Goal: Communication & Community: Answer question/provide support

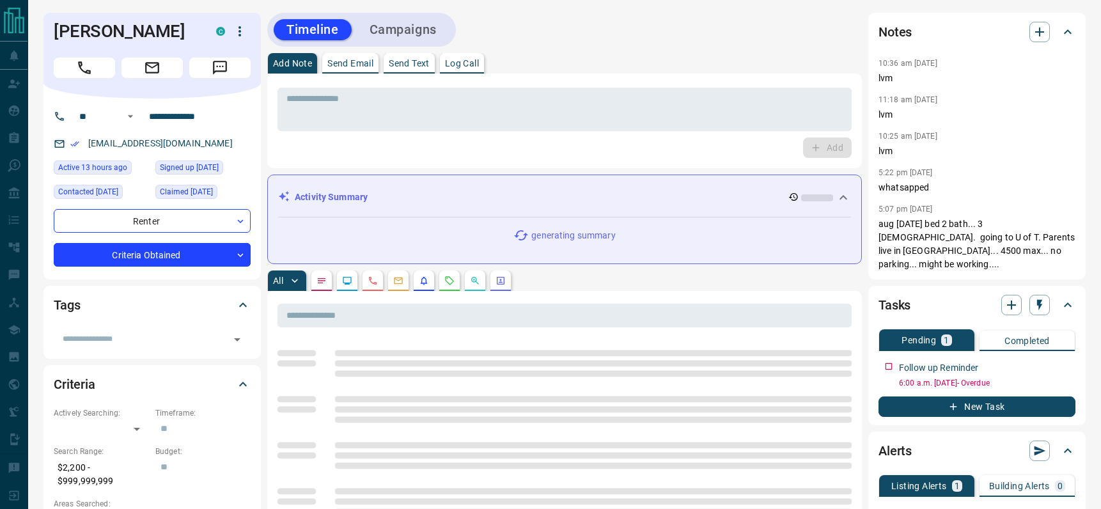
click at [359, 61] on p "Send Email" at bounding box center [350, 63] width 46 height 9
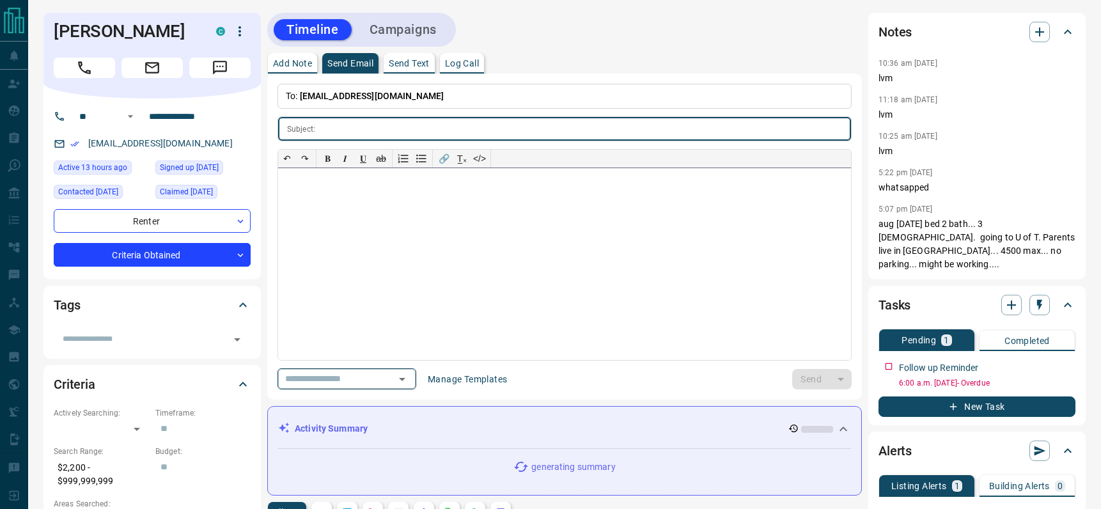
drag, startPoint x: 401, startPoint y: 343, endPoint x: 401, endPoint y: 377, distance: 33.9
click at [401, 343] on div at bounding box center [564, 264] width 573 height 192
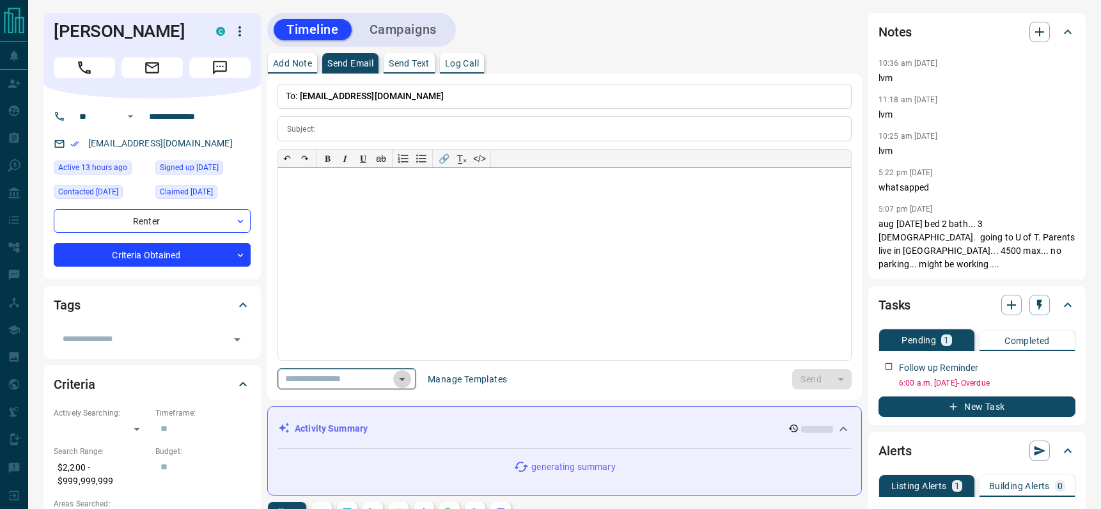
click at [405, 378] on icon "Open" at bounding box center [402, 379] width 6 height 3
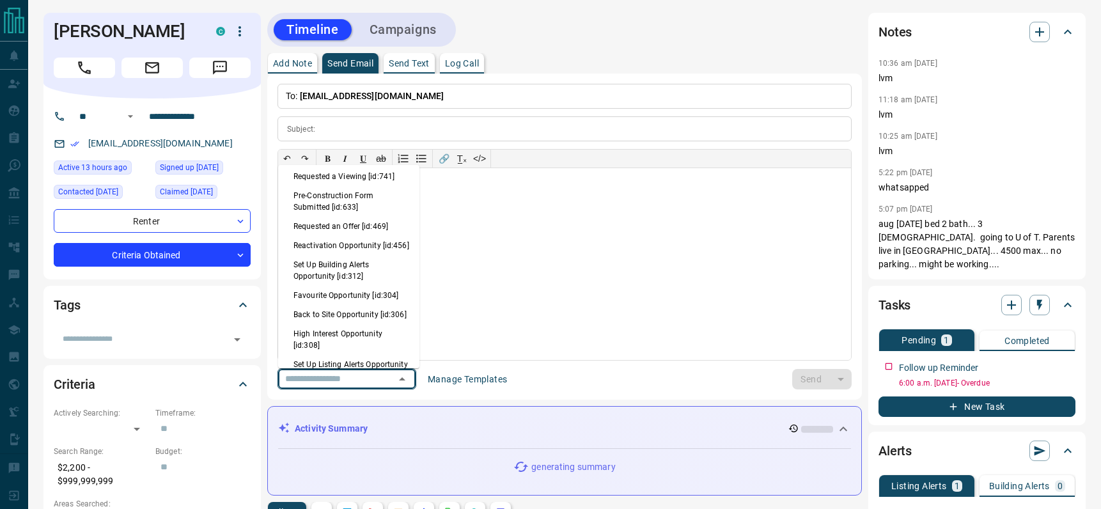
scroll to position [795, 0]
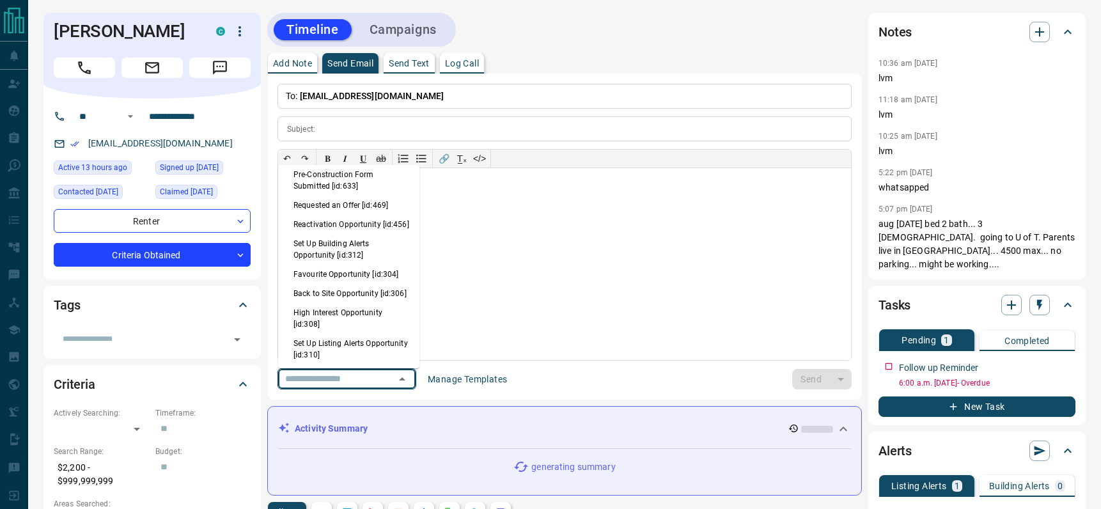
click at [340, 303] on li "Back to Site Opportunity [id:306]" at bounding box center [348, 293] width 141 height 19
type input "**********"
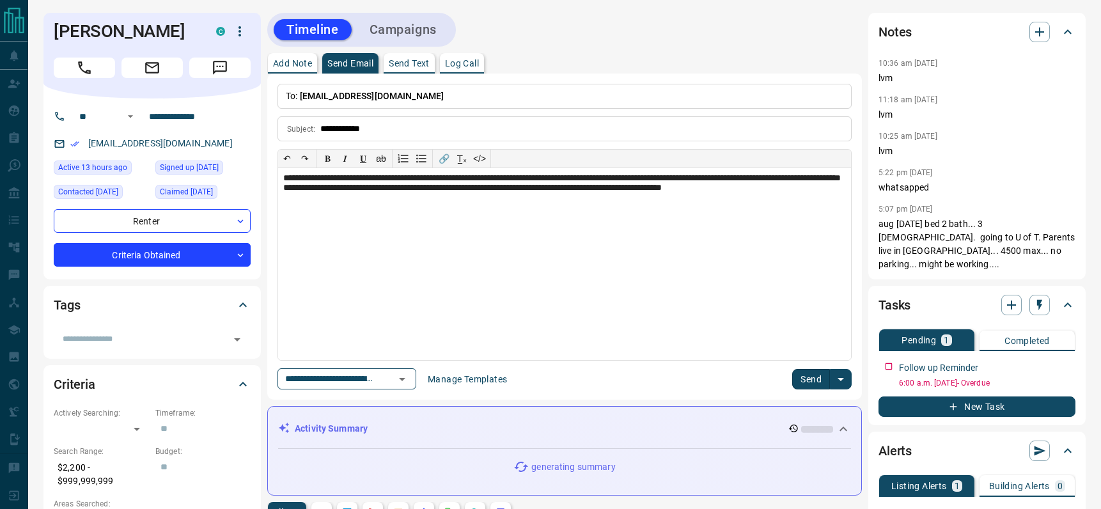
click at [804, 380] on button "Send" at bounding box center [811, 379] width 38 height 20
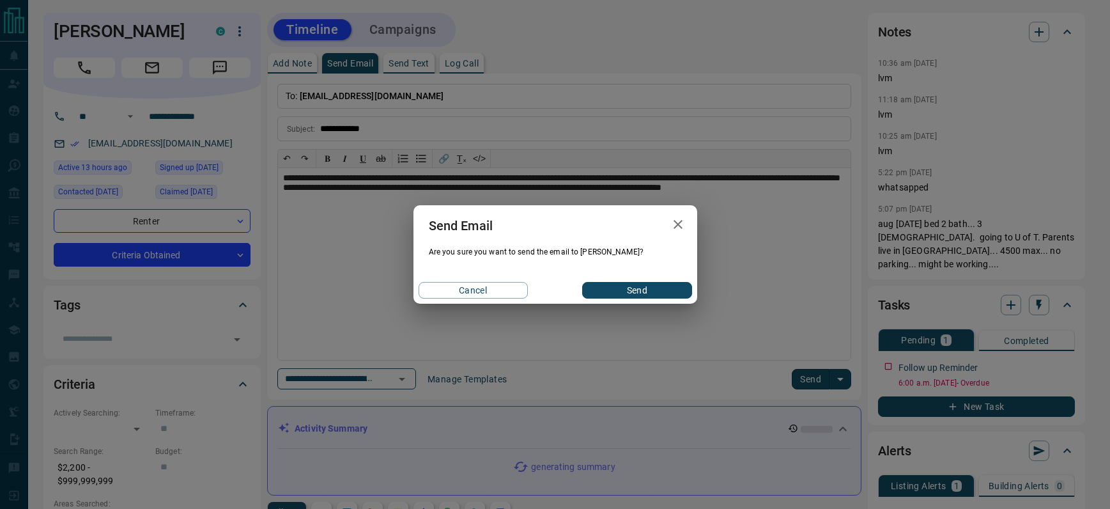
click at [635, 283] on button "Send" at bounding box center [636, 290] width 109 height 17
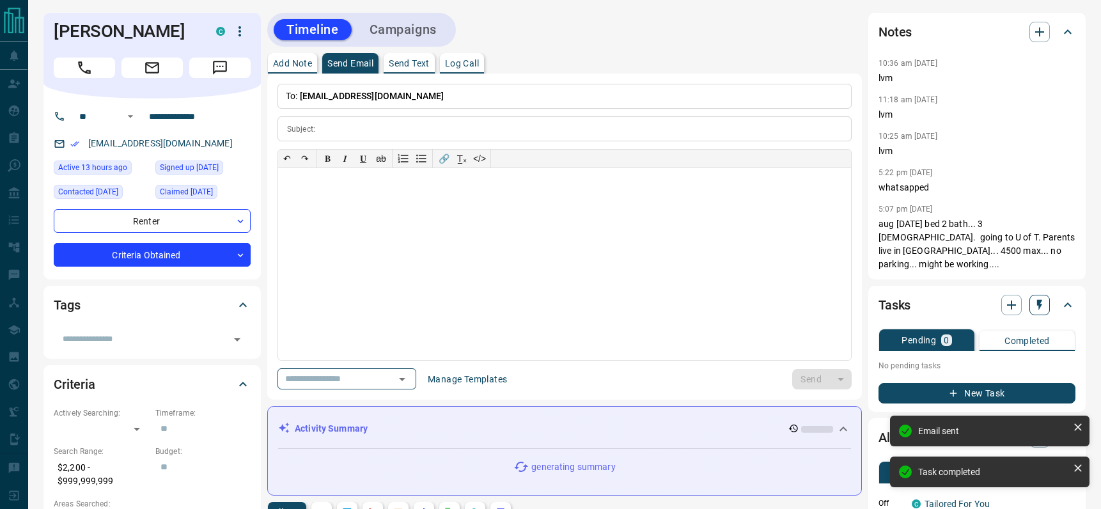
click at [1040, 300] on icon "button" at bounding box center [1039, 305] width 5 height 11
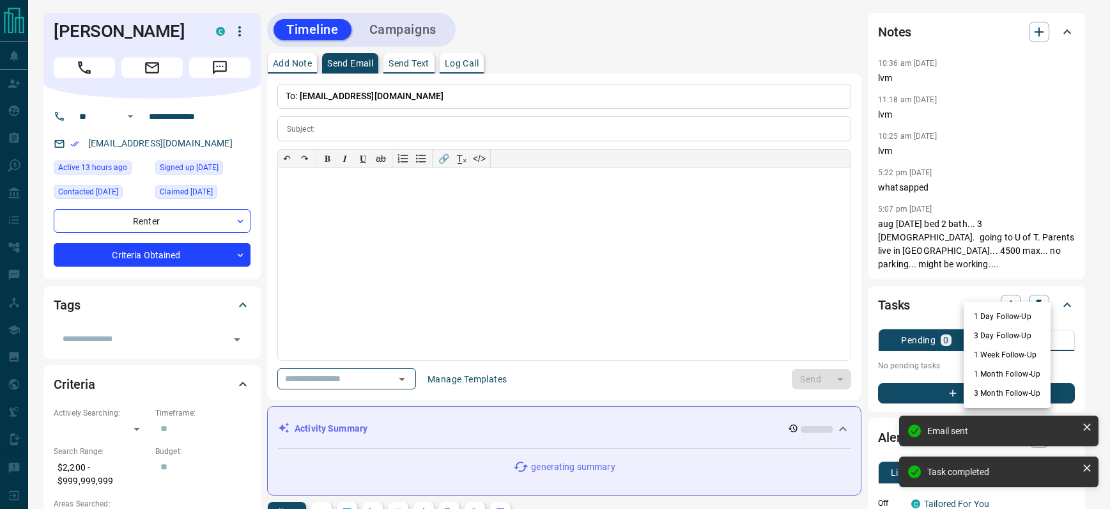
click at [1019, 311] on li "1 Day Follow-Up" at bounding box center [1007, 316] width 87 height 19
